Goal: Task Accomplishment & Management: Manage account settings

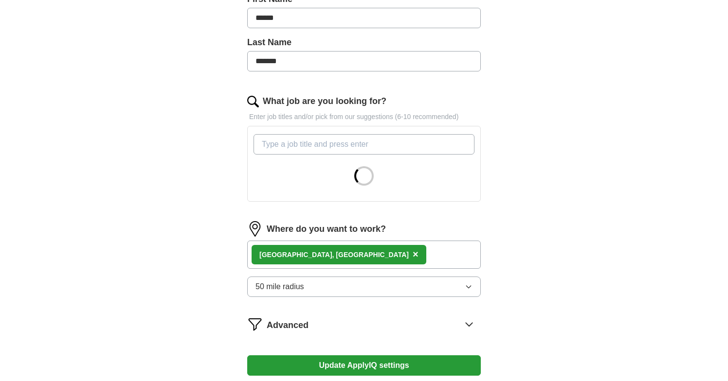
scroll to position [371, 0]
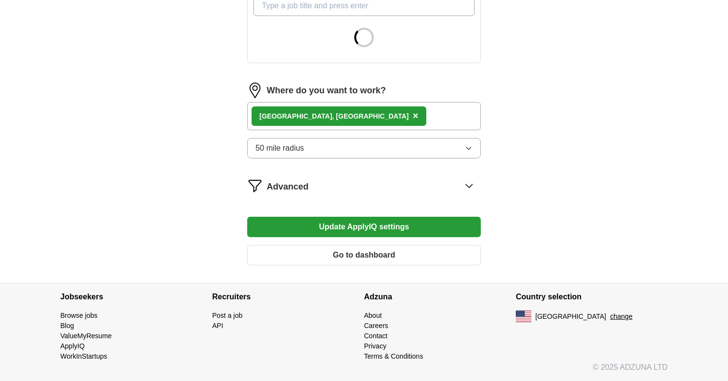
click at [450, 255] on button "Go to dashboard" at bounding box center [364, 255] width 234 height 20
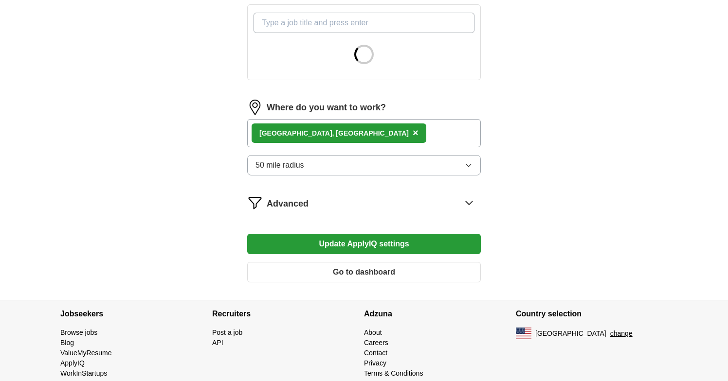
scroll to position [371, 0]
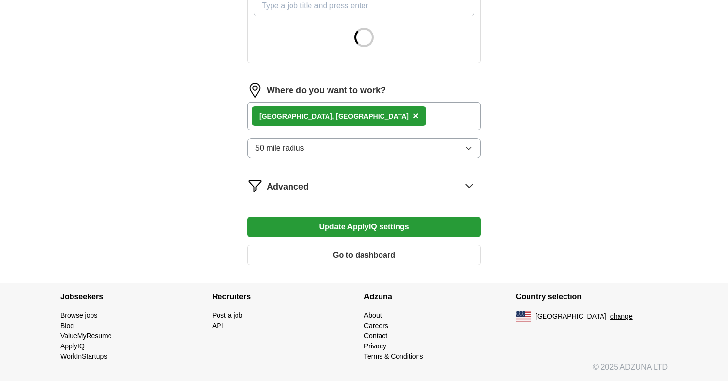
click at [424, 131] on div "Where do you want to work? [GEOGRAPHIC_DATA], [GEOGRAPHIC_DATA] × 50 mile radius" at bounding box center [364, 125] width 234 height 84
click at [424, 125] on div "Tulsa, [GEOGRAPHIC_DATA] ×" at bounding box center [364, 116] width 234 height 28
click at [408, 114] on div "Tulsa, [GEOGRAPHIC_DATA] ×" at bounding box center [364, 116] width 234 height 28
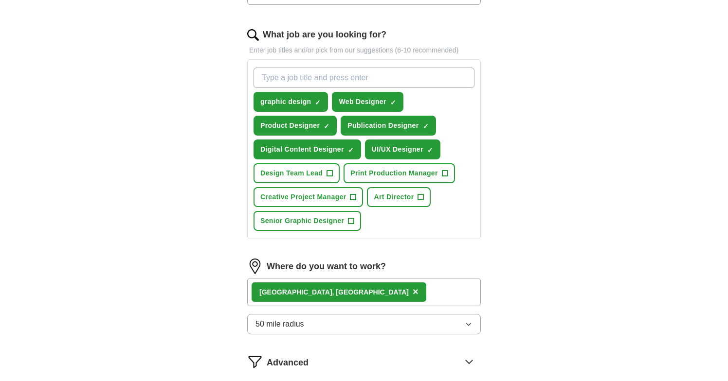
scroll to position [315, 0]
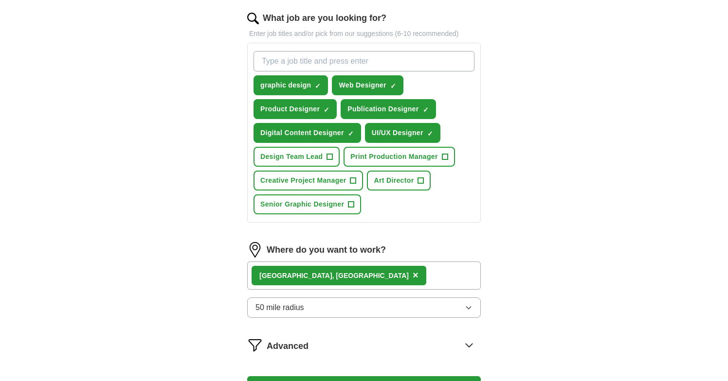
click at [328, 277] on div "Tulsa, [GEOGRAPHIC_DATA] ×" at bounding box center [364, 276] width 234 height 28
click at [302, 315] on button "50 mile radius" at bounding box center [364, 308] width 234 height 20
click at [302, 310] on span "50 mile radius" at bounding box center [279, 308] width 49 height 12
click at [294, 338] on div "Advanced" at bounding box center [374, 346] width 214 height 16
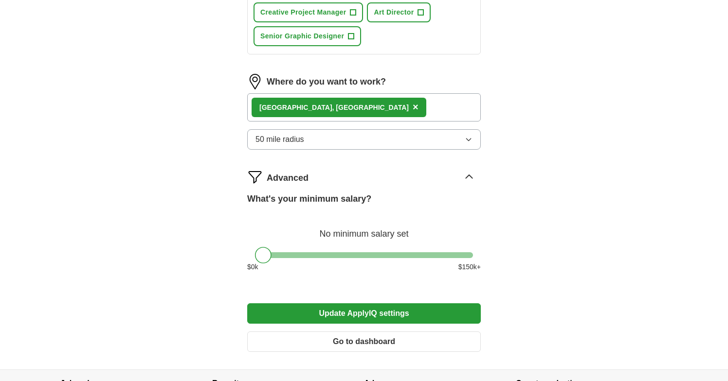
scroll to position [0, 0]
